Goal: Task Accomplishment & Management: Manage account settings

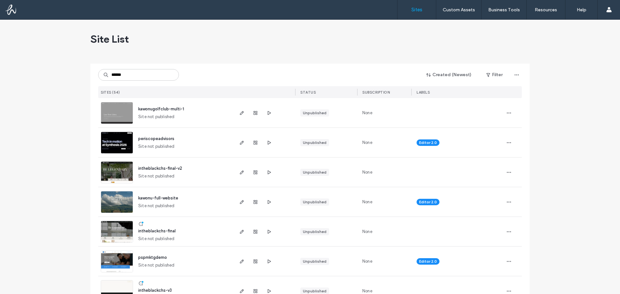
type input "******"
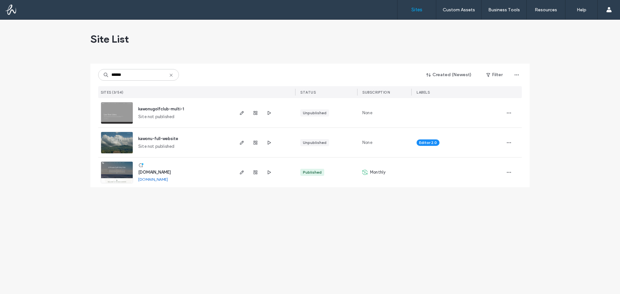
click at [147, 172] on span "www.kawonugolfclub.com" at bounding box center [154, 172] width 33 height 5
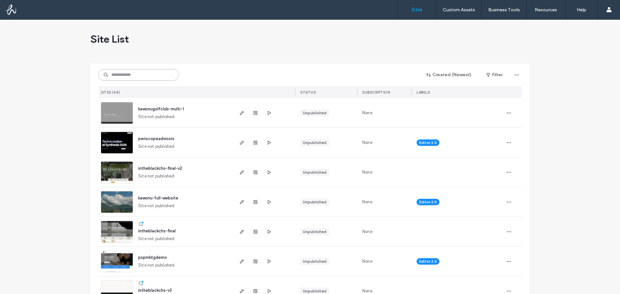
click at [145, 72] on input at bounding box center [138, 75] width 81 height 12
type input "******"
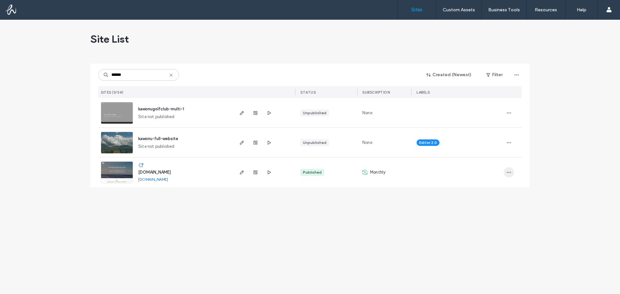
click at [513, 175] on span "button" at bounding box center [509, 172] width 10 height 10
click at [494, 185] on div "Site Dashboard" at bounding box center [484, 189] width 57 height 12
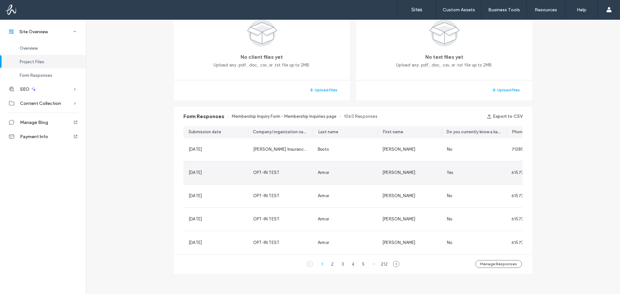
scroll to position [162, 0]
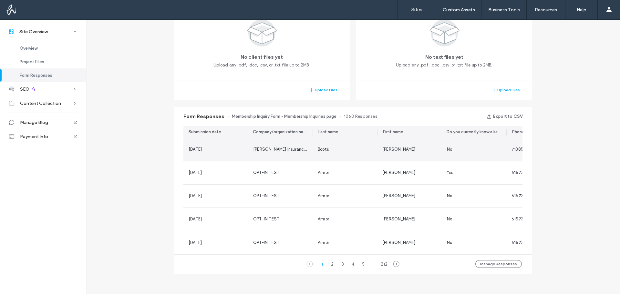
scroll to position [130, 0]
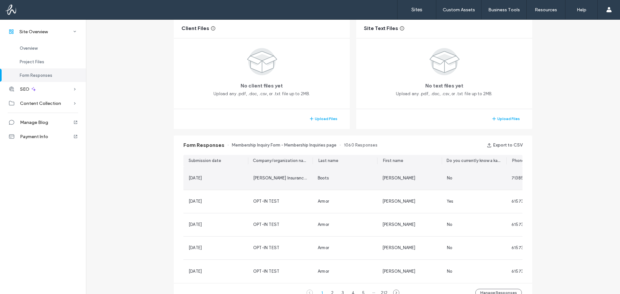
click at [265, 183] on div "McGriff Insurance Services" at bounding box center [280, 178] width 65 height 23
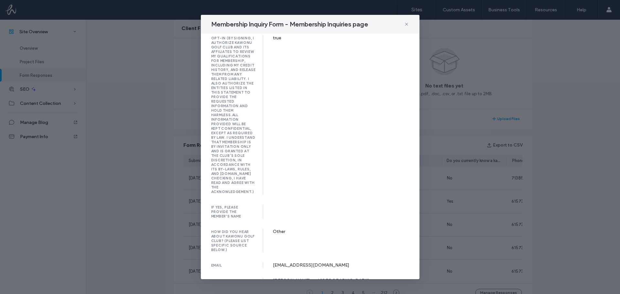
scroll to position [106, 0]
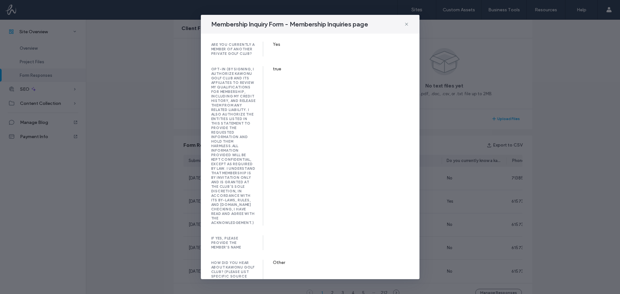
click at [409, 24] on div "Membership Inquiry Form - Membership Inquiries page" at bounding box center [310, 24] width 219 height 19
click at [408, 23] on icon at bounding box center [406, 24] width 5 height 5
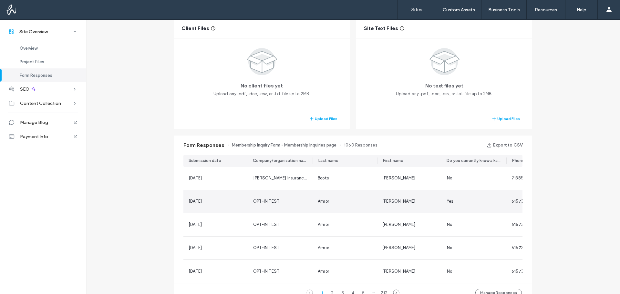
click at [219, 201] on div "13 Aug, 2025" at bounding box center [216, 201] width 54 height 6
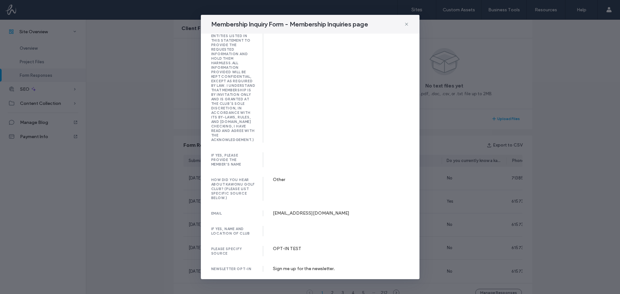
scroll to position [203, 0]
click at [406, 24] on use at bounding box center [406, 24] width 3 height 3
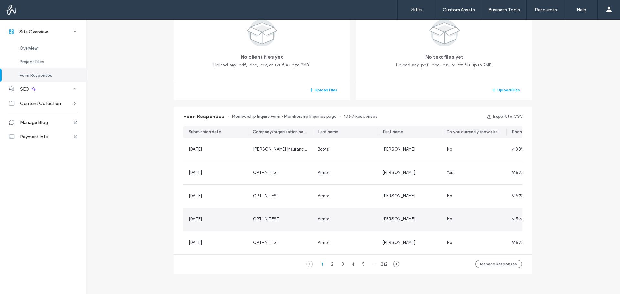
scroll to position [162, 0]
